Goal: Task Accomplishment & Management: Manage account settings

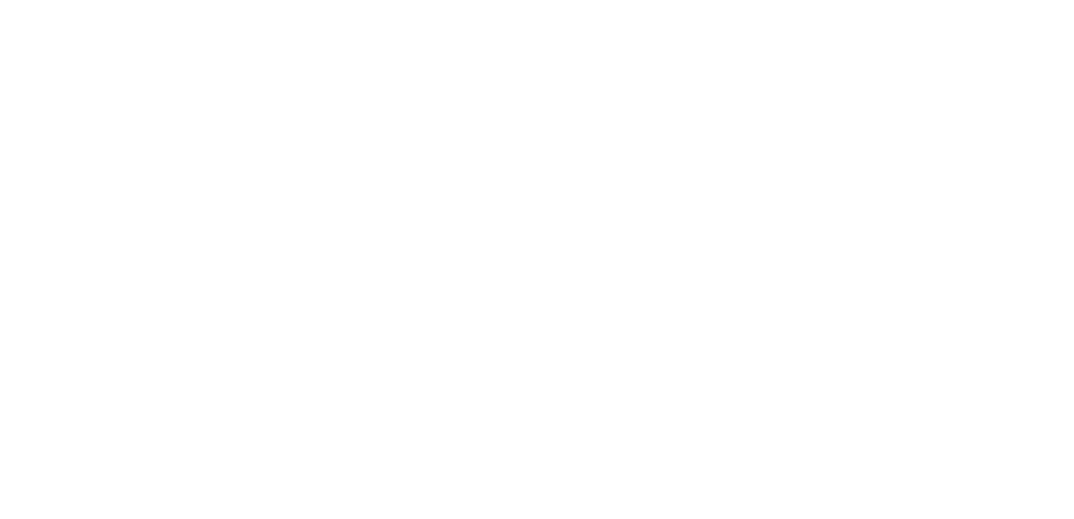
click at [843, 380] on body at bounding box center [537, 259] width 1074 height 519
click at [441, 174] on body at bounding box center [537, 259] width 1074 height 519
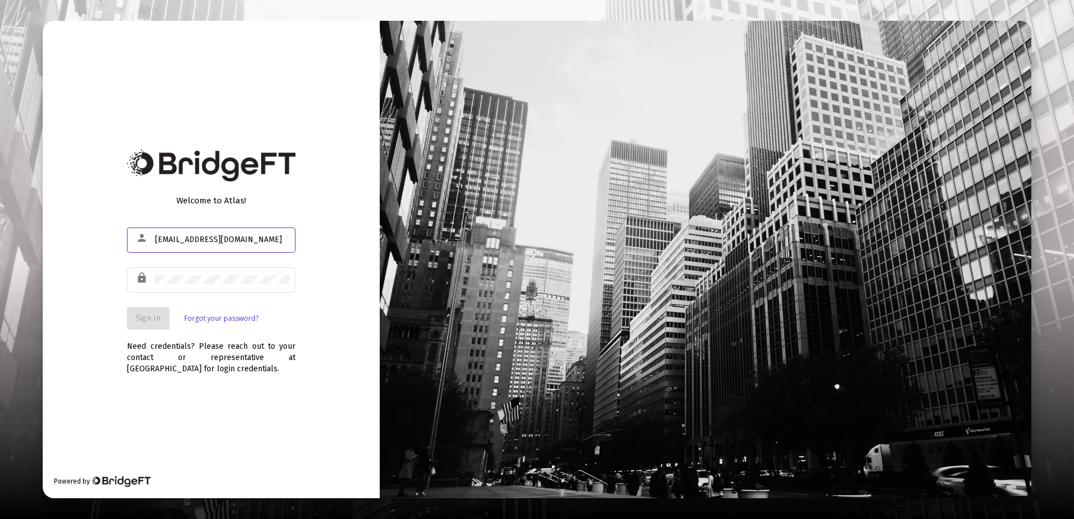
click at [250, 243] on input "[EMAIL_ADDRESS][DOMAIN_NAME]" at bounding box center [222, 239] width 135 height 9
type input "[EMAIL_ADDRESS][DOMAIN_NAME]"
click at [279, 383] on div "Welcome to Atlas! person rkbrink80@gmail.com lock Sign In Forgot your password?…" at bounding box center [211, 260] width 337 height 478
click at [152, 317] on span "Sign In" at bounding box center [148, 319] width 25 height 10
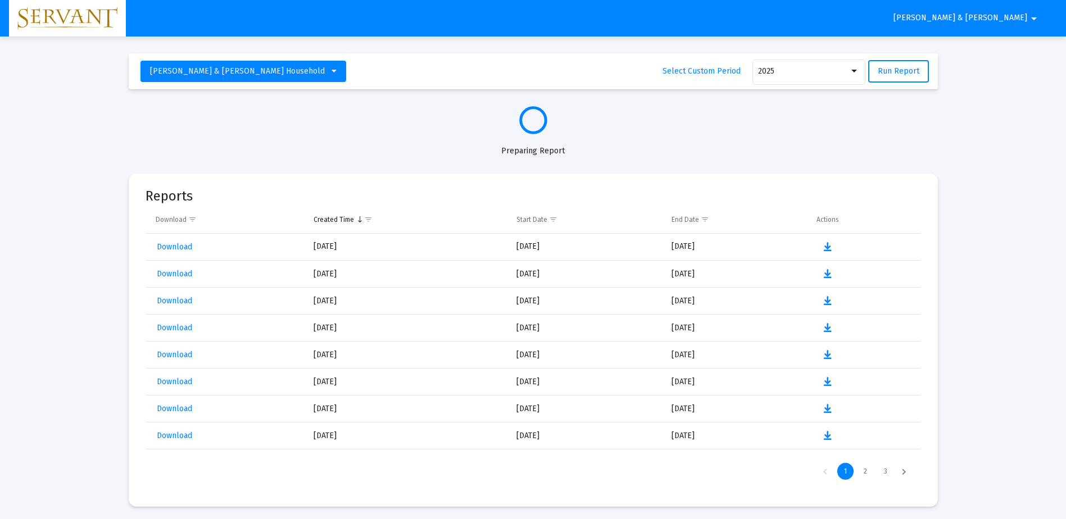
click at [924, 153] on div "Preparing Report" at bounding box center [533, 145] width 809 height 22
click at [865, 475] on div "2" at bounding box center [865, 471] width 17 height 17
click at [880, 471] on div "3" at bounding box center [885, 471] width 17 height 17
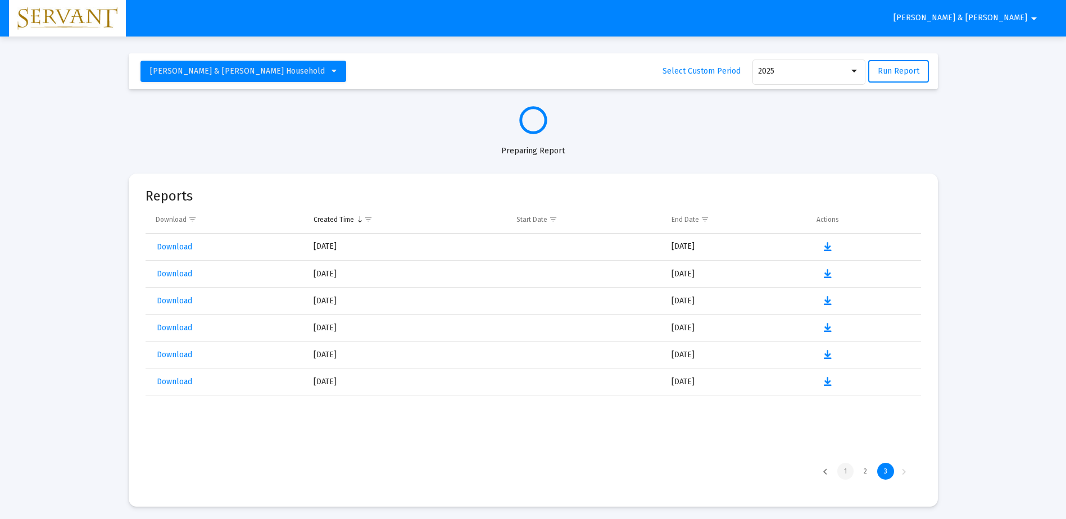
click at [846, 472] on div "1" at bounding box center [845, 471] width 16 height 17
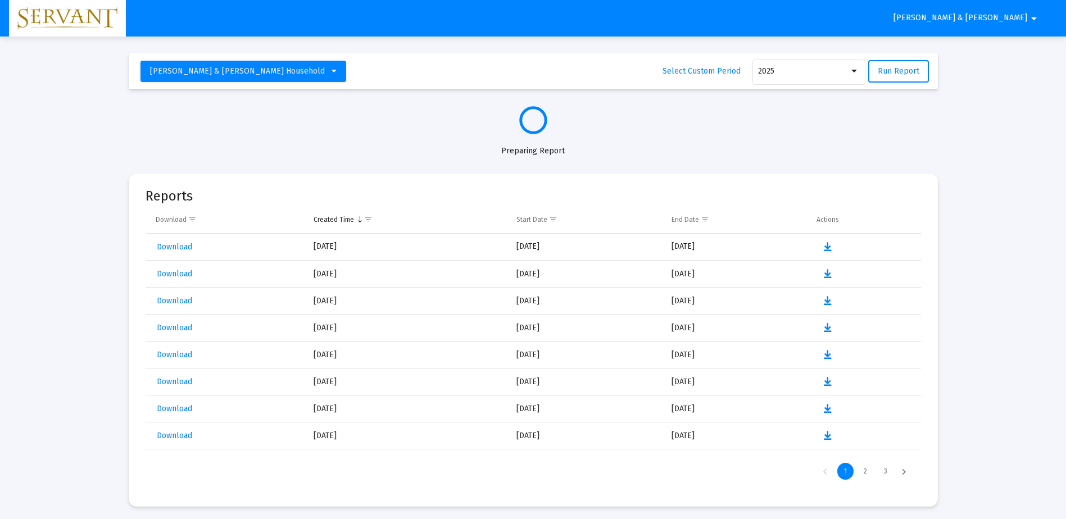
drag, startPoint x: 947, startPoint y: 293, endPoint x: 956, endPoint y: 285, distance: 11.5
click at [1029, 14] on mat-icon "arrow_drop_down" at bounding box center [1033, 18] width 13 height 22
click at [1029, 16] on div at bounding box center [533, 259] width 1066 height 519
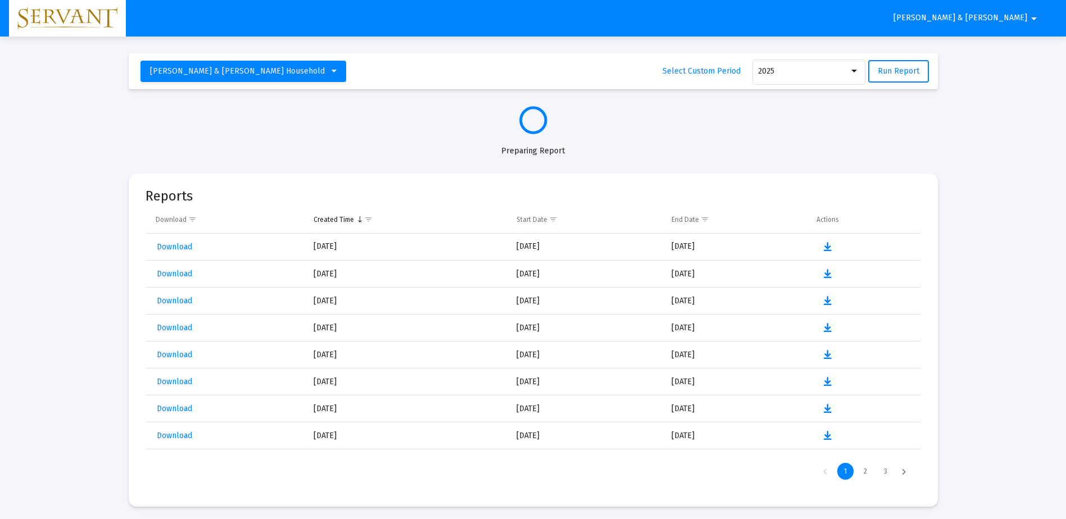
click at [332, 71] on icon at bounding box center [334, 71] width 5 height 8
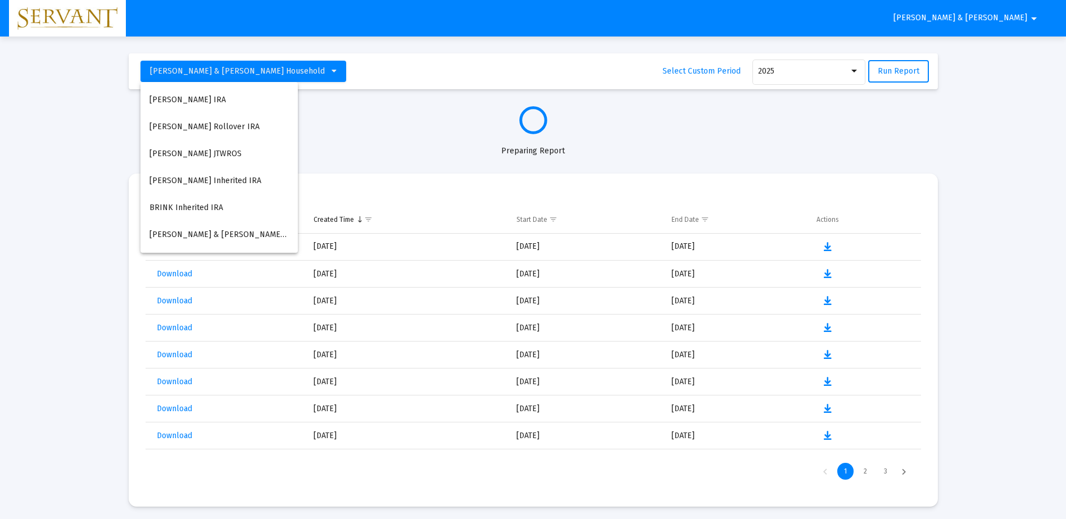
click at [355, 128] on div at bounding box center [533, 259] width 1066 height 519
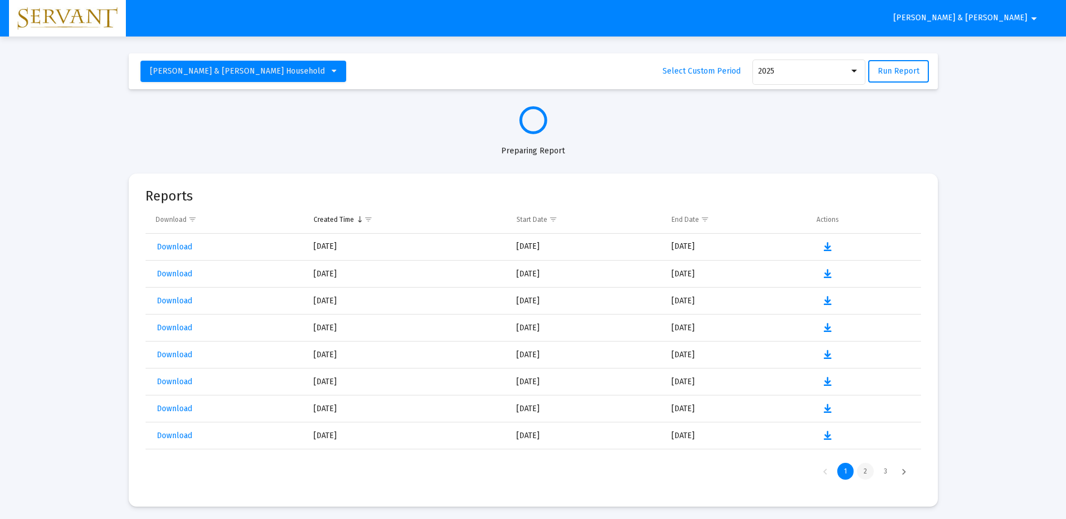
click at [868, 470] on div "2" at bounding box center [865, 471] width 17 height 17
click at [882, 470] on div "3" at bounding box center [885, 471] width 17 height 17
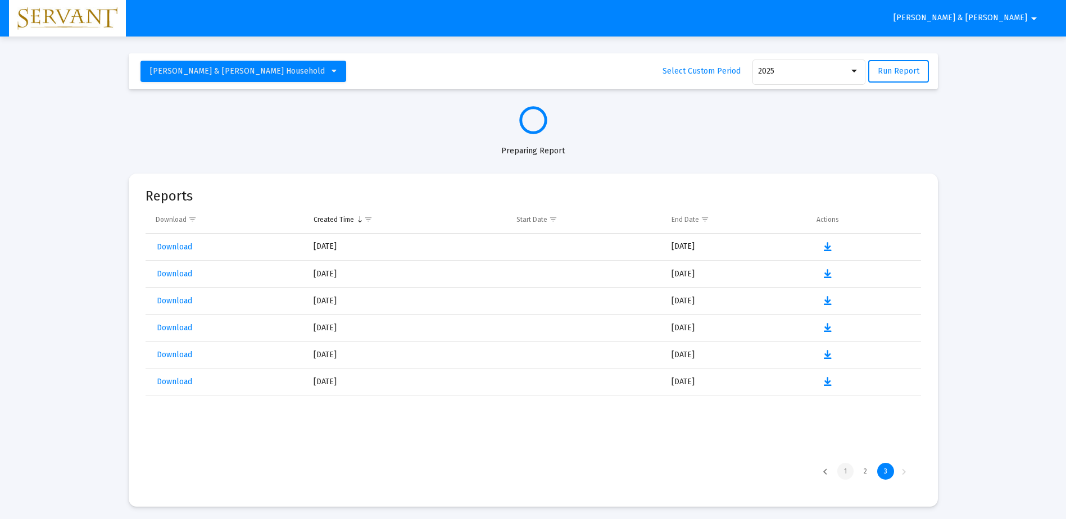
click at [849, 473] on div "1" at bounding box center [845, 471] width 16 height 17
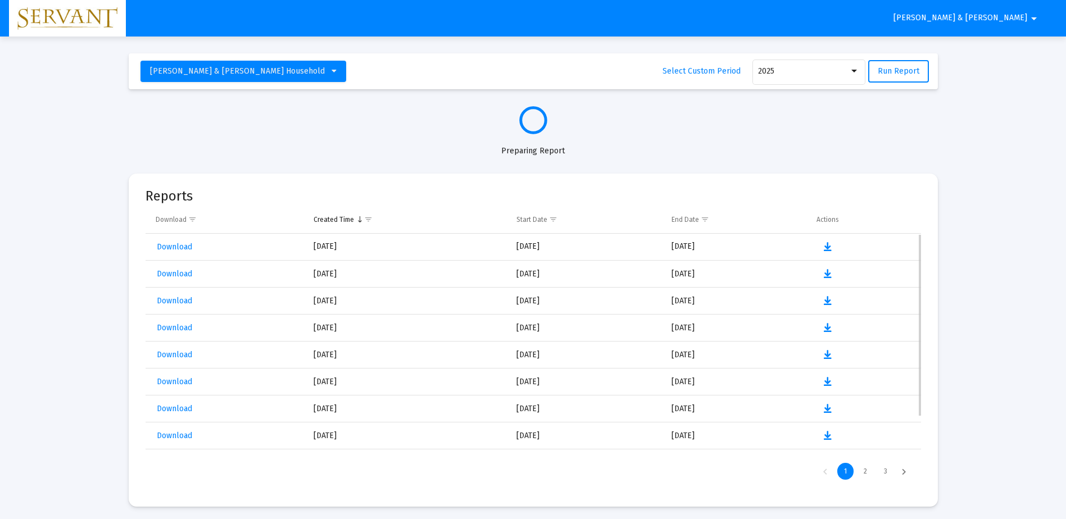
select select "View all"
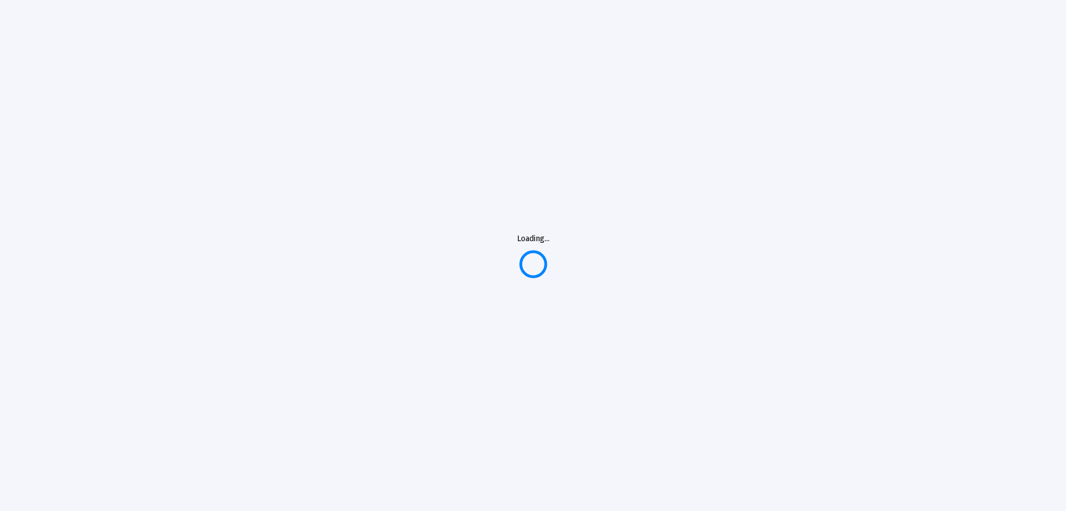
select select "View all"
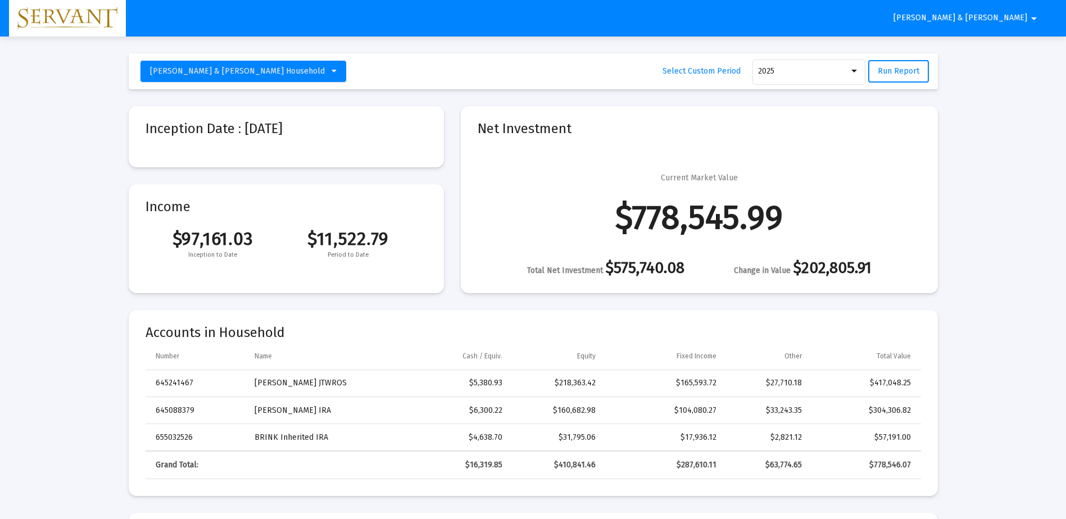
click at [1031, 16] on mat-icon "arrow_drop_down" at bounding box center [1033, 18] width 13 height 22
click at [1000, 51] on button "Logout" at bounding box center [1000, 47] width 63 height 27
